Goal: Navigation & Orientation: Understand site structure

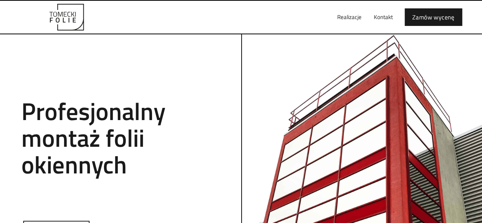
scroll to position [15, 0]
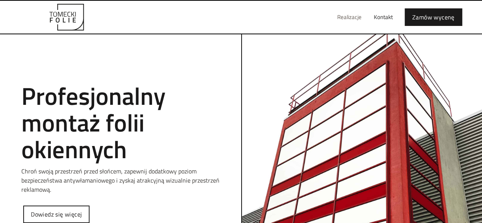
click at [352, 16] on link "Realizacje" at bounding box center [349, 17] width 37 height 24
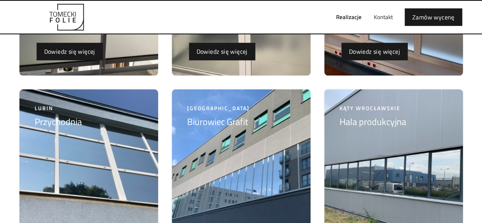
scroll to position [1813, 0]
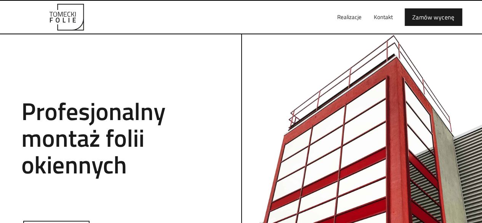
click at [59, 15] on img "home" at bounding box center [67, 17] width 84 height 27
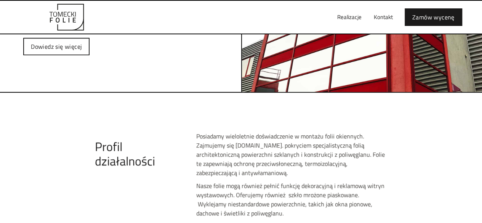
scroll to position [122, 0]
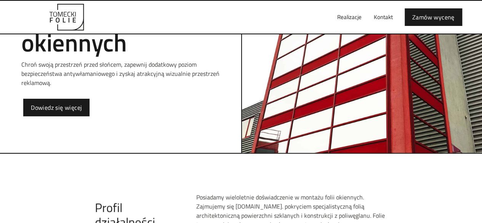
click at [72, 108] on link "Dowiedz się więcej" at bounding box center [56, 108] width 66 height 18
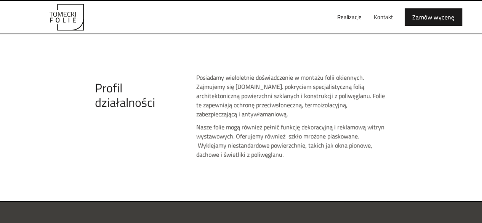
scroll to position [242, 0]
click at [72, 108] on div "Profil działalności Posiadamy wieloletnie doświadczenie w montażu folii okienny…" at bounding box center [241, 118] width 482 height 167
